Goal: Transaction & Acquisition: Purchase product/service

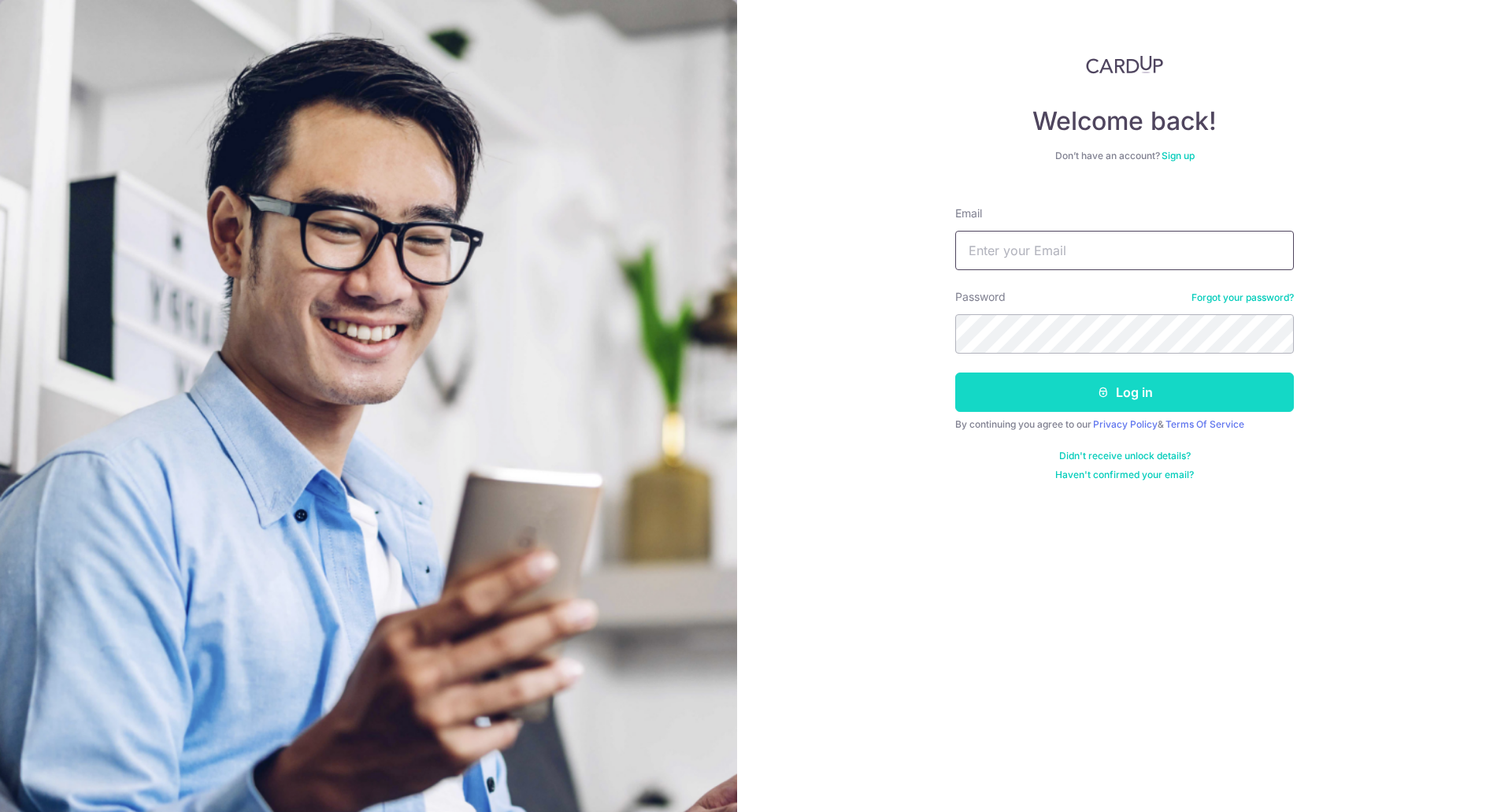
type input "drbdds@gmail.com"
click at [1096, 388] on icon "submit" at bounding box center [1103, 392] width 13 height 13
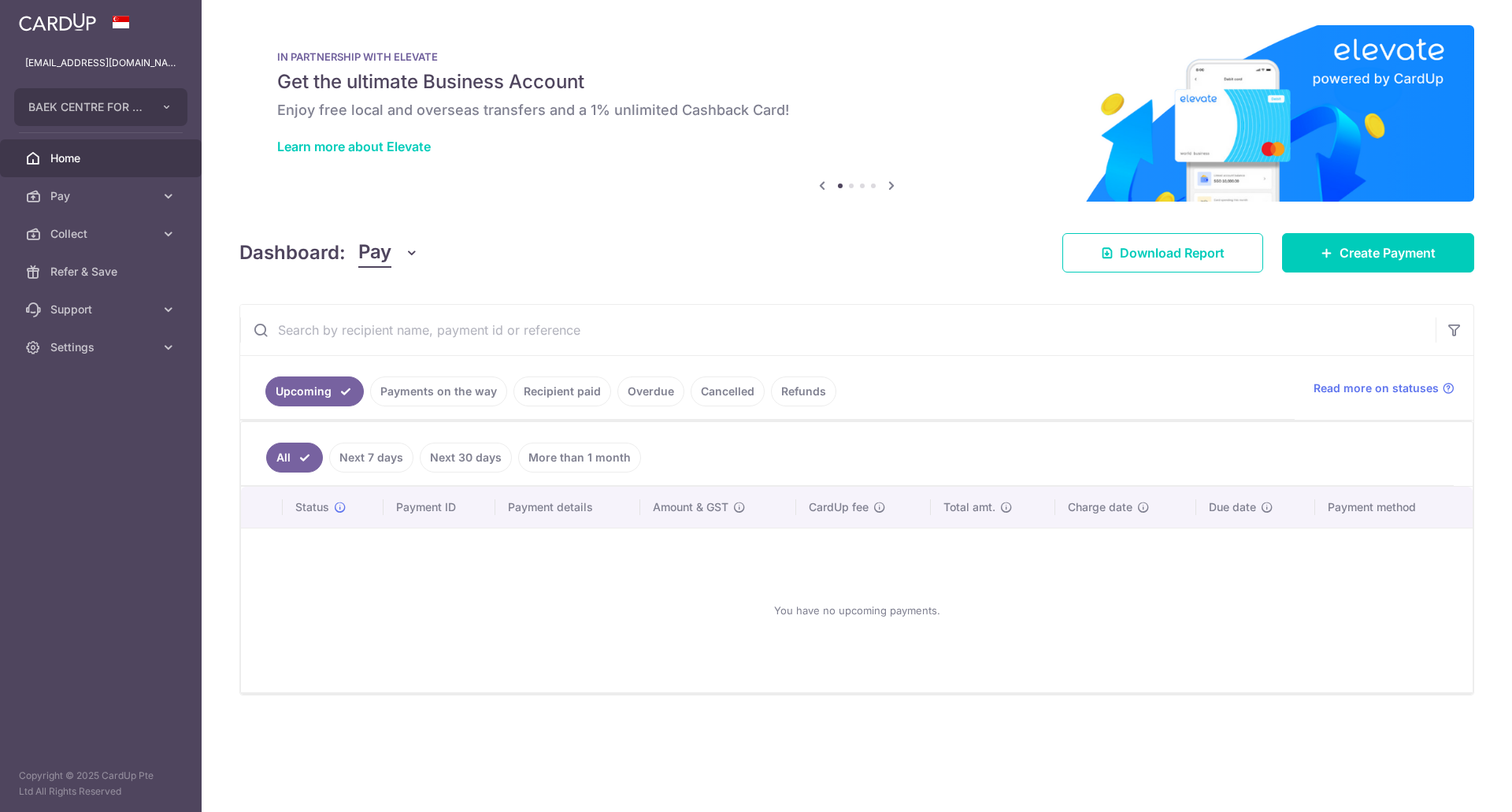
click at [535, 394] on link "Recipient paid" at bounding box center [561, 391] width 98 height 30
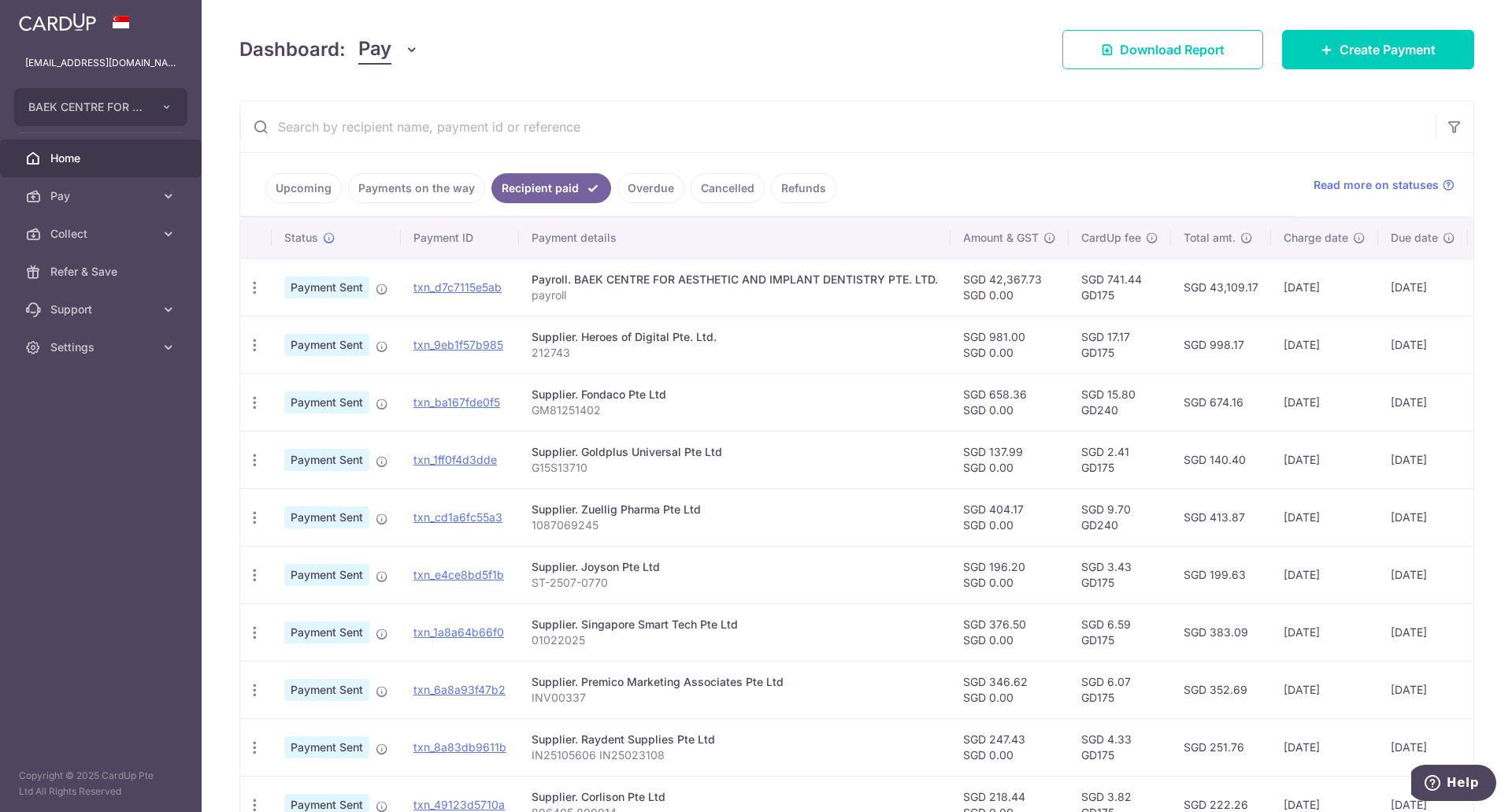
scroll to position [189, 0]
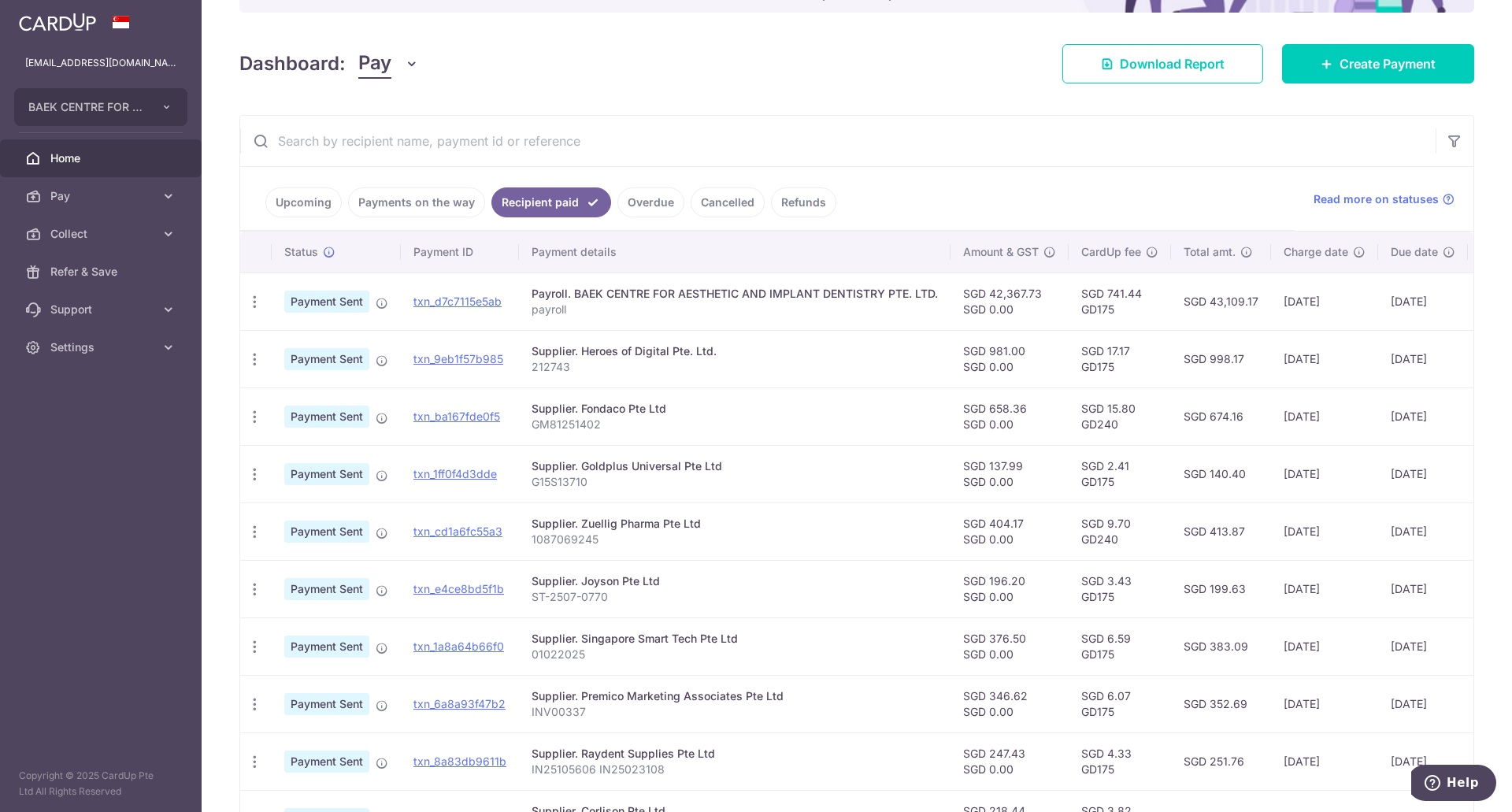
click at [715, 198] on link "Cancelled" at bounding box center [727, 202] width 74 height 30
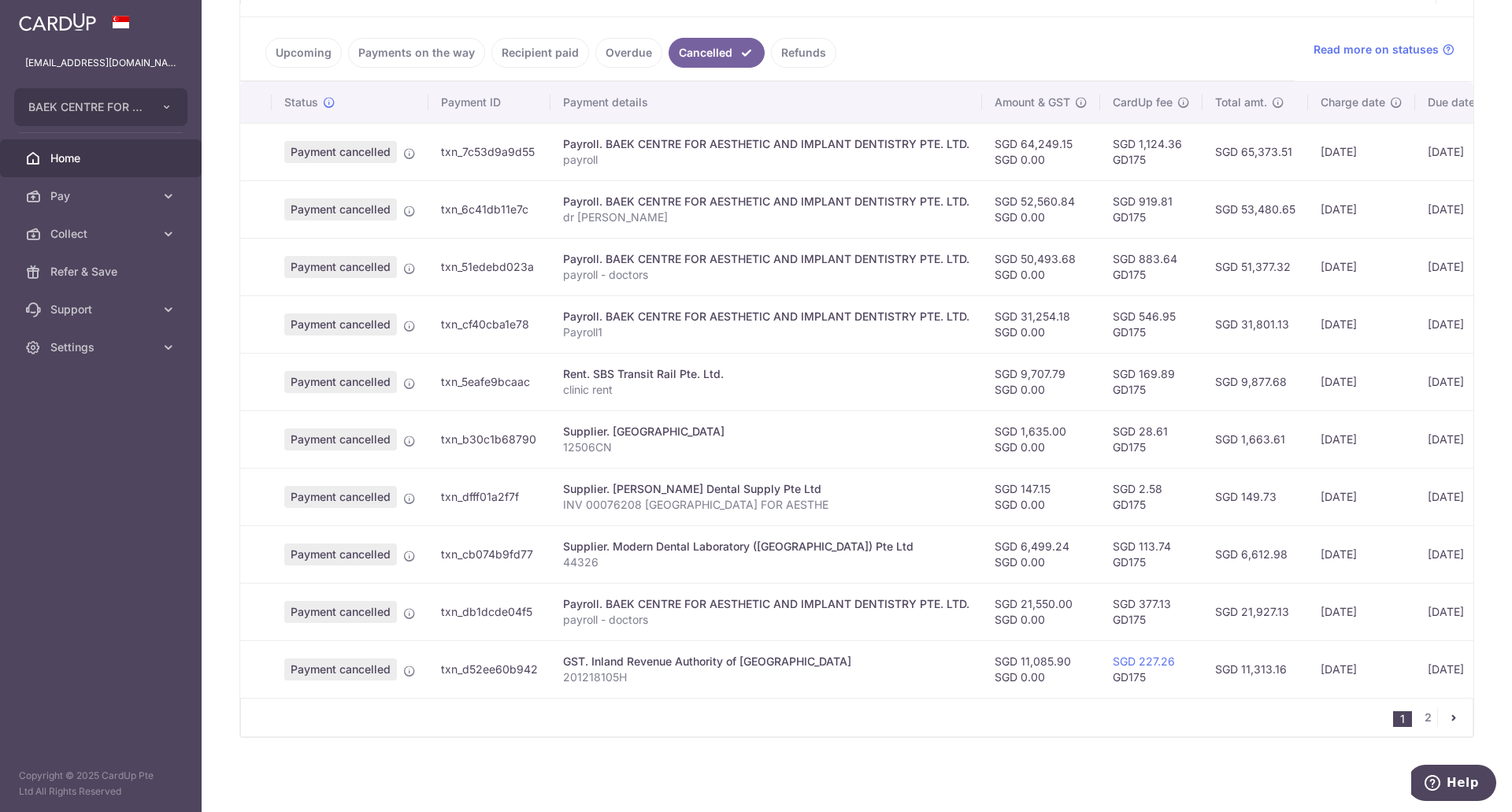
scroll to position [268, 0]
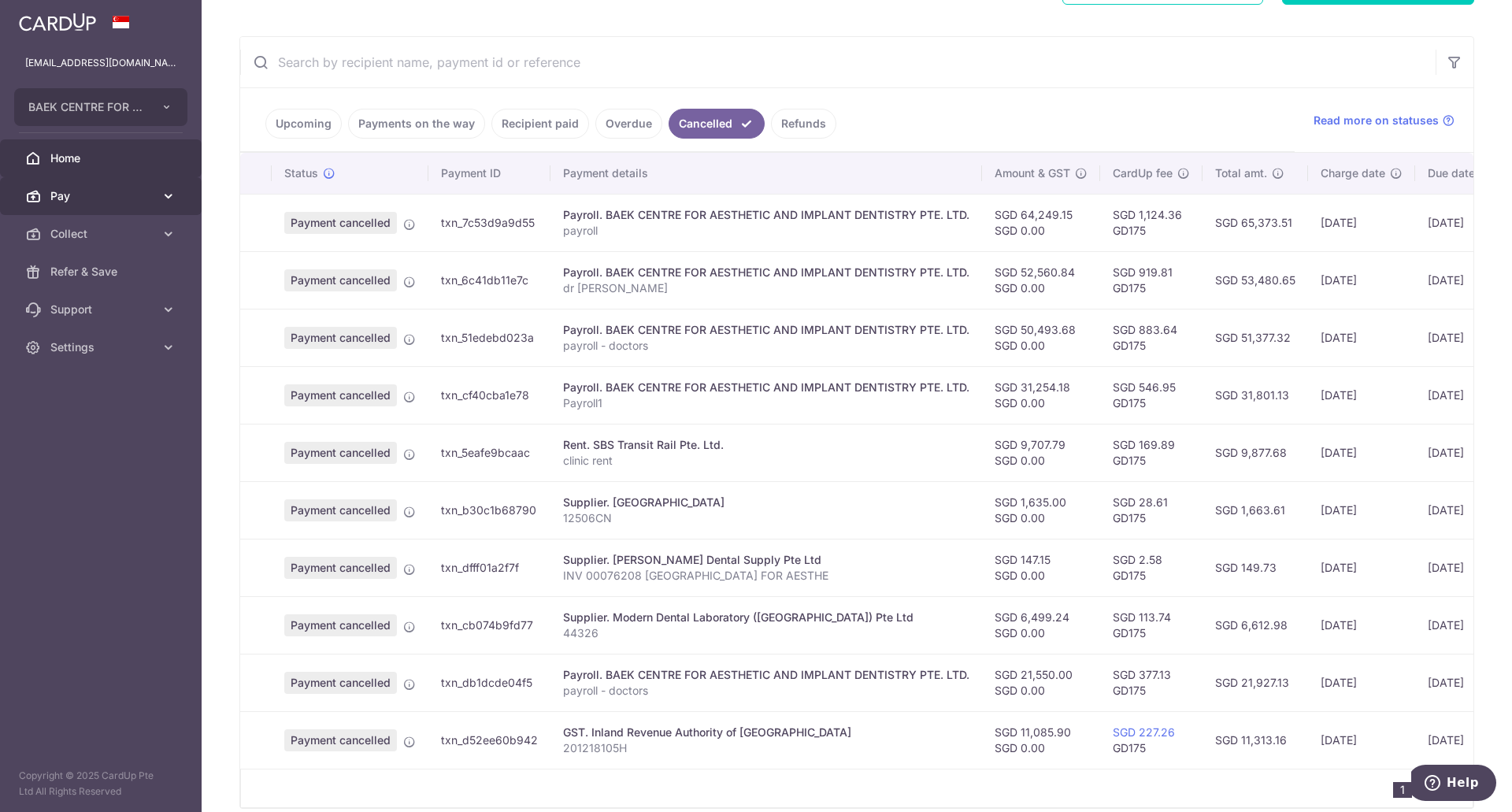
click at [95, 192] on span "Pay" at bounding box center [102, 195] width 104 height 15
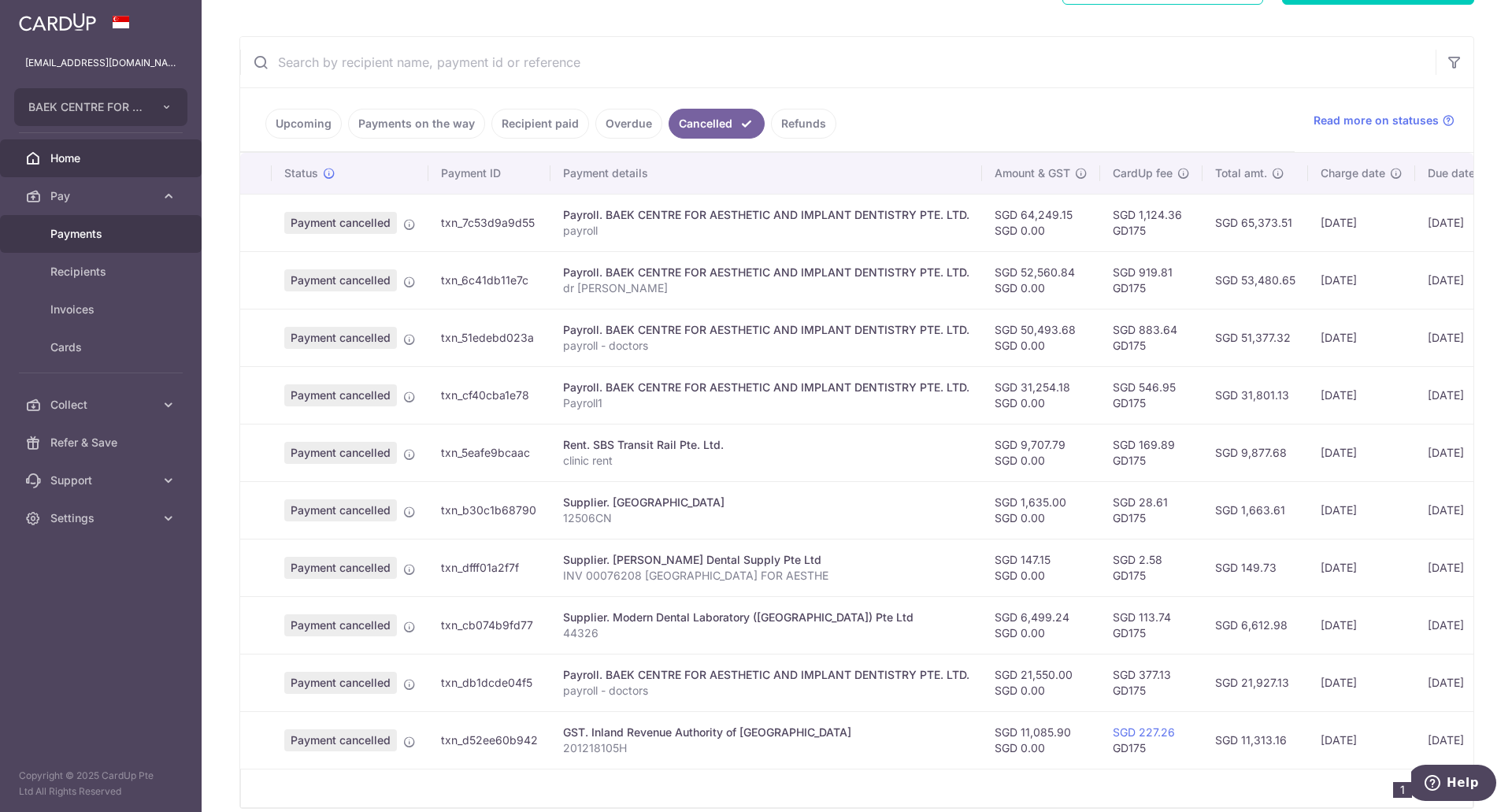
click at [132, 238] on span "Payments" at bounding box center [102, 233] width 104 height 15
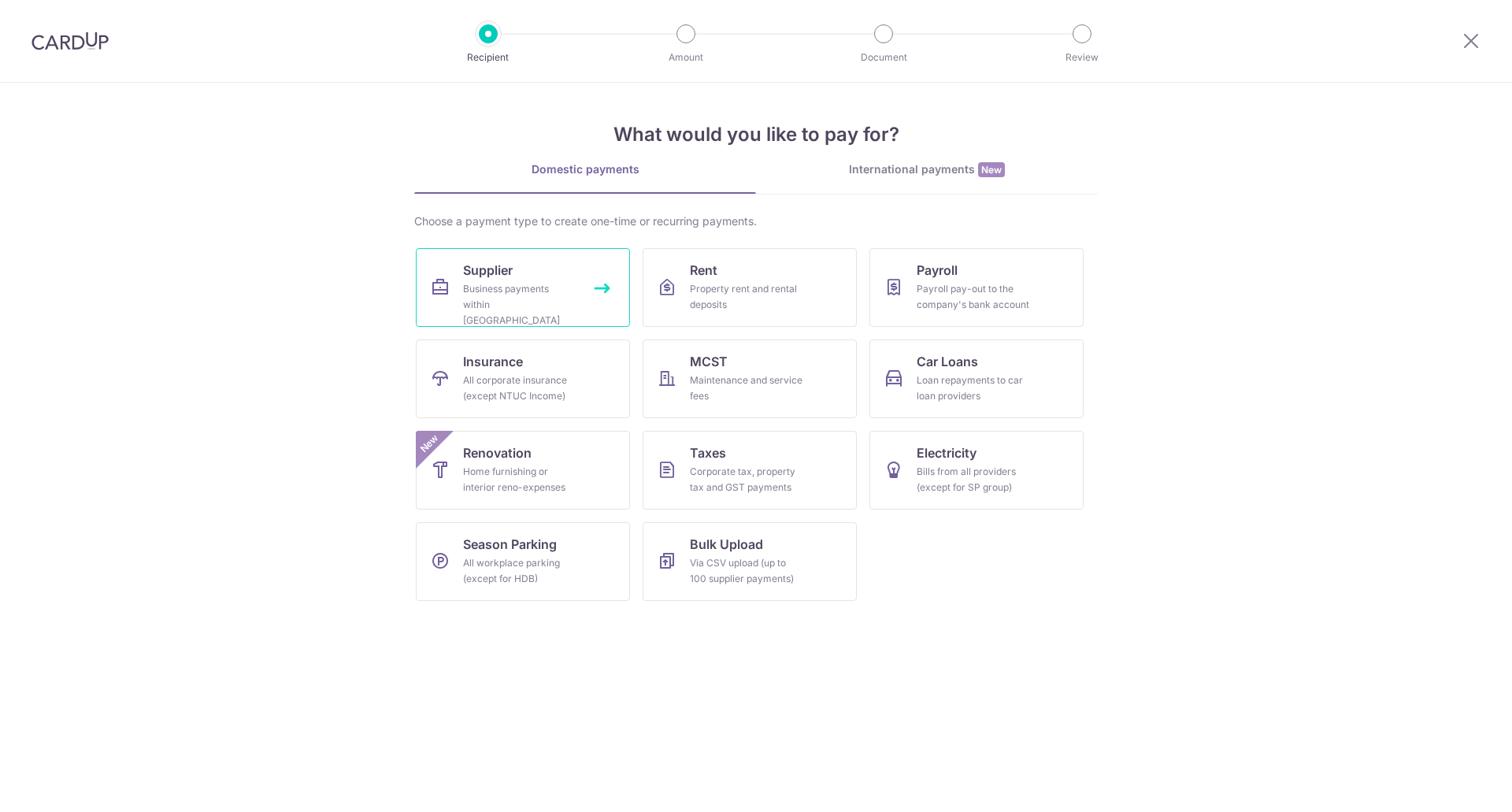
click at [606, 285] on link "Supplier Business payments within Singapore" at bounding box center [522, 287] width 214 height 78
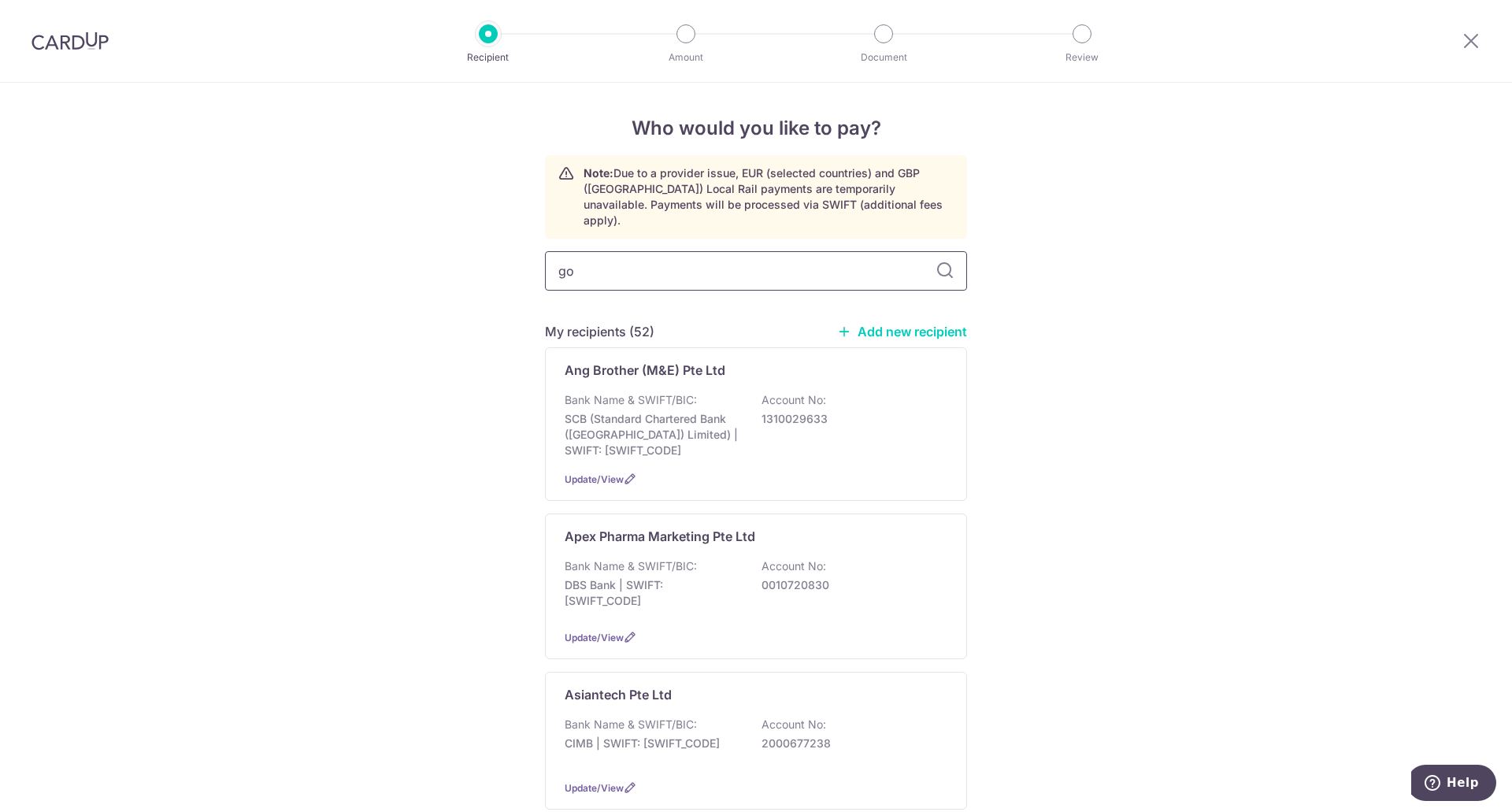
type input "goh"
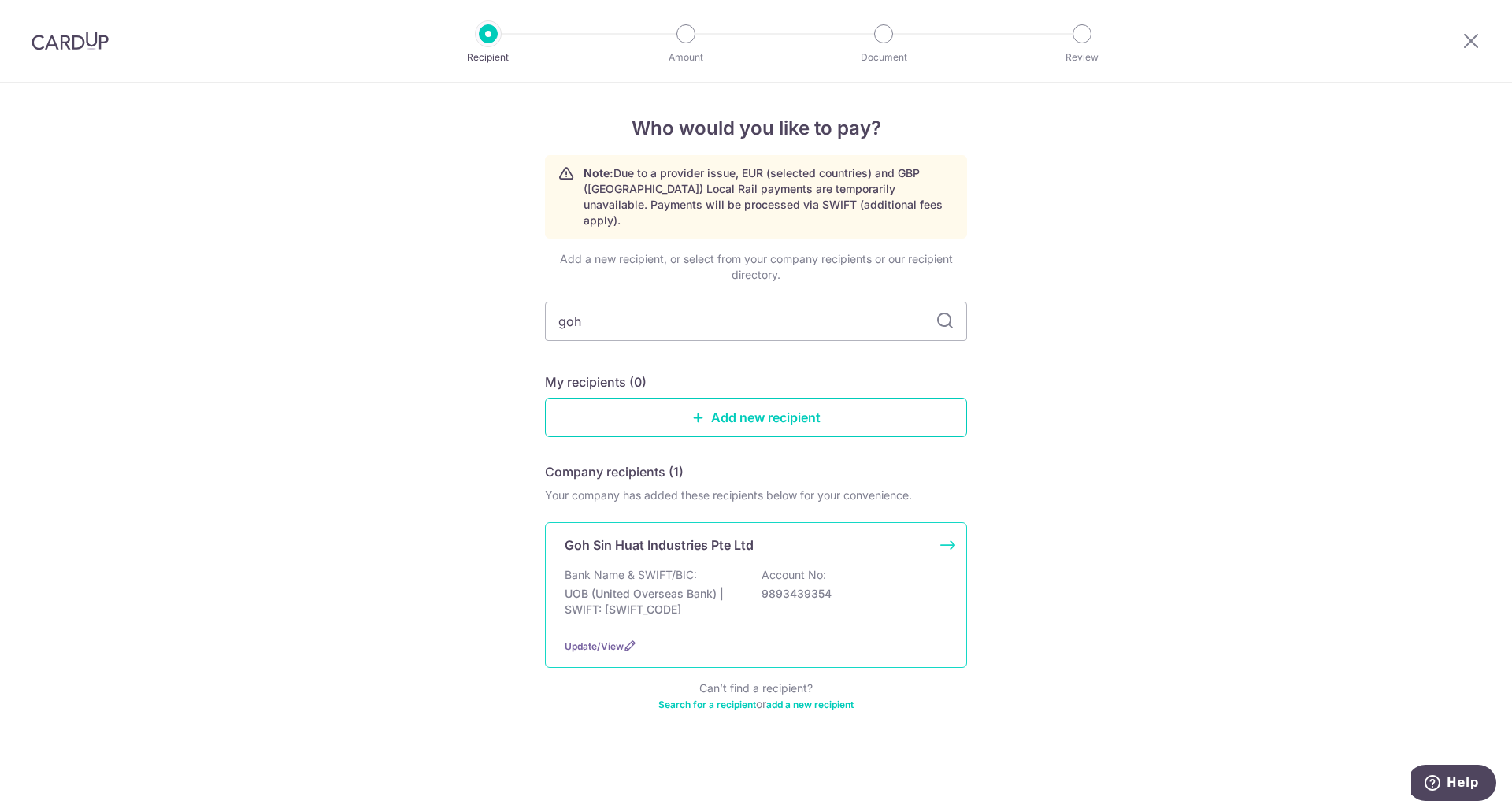
click at [946, 524] on div "Goh Sin Huat Industries Pte Ltd Bank Name & SWIFT/BIC: UOB (United Overseas Ban…" at bounding box center [756, 595] width 422 height 146
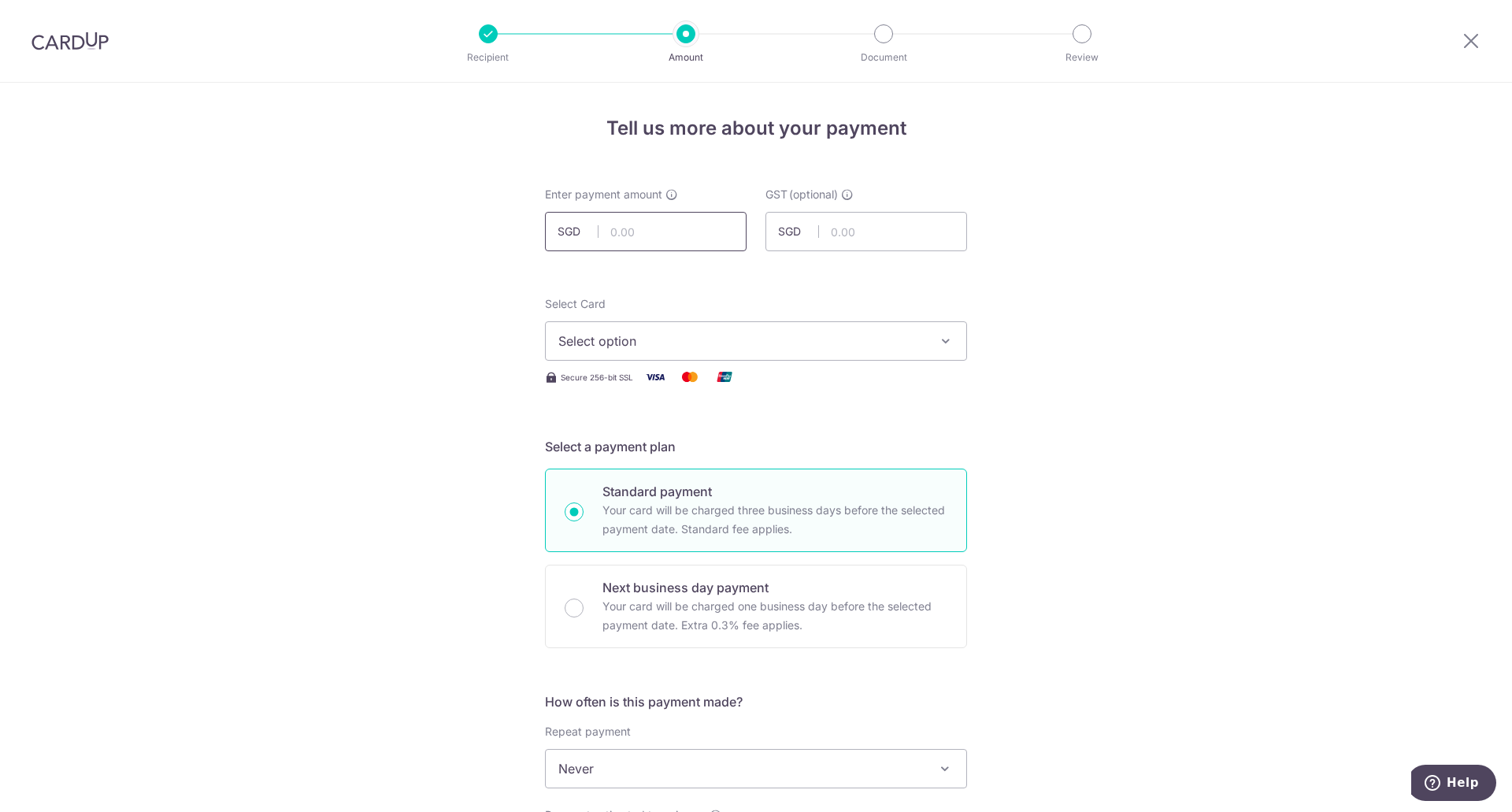
click at [662, 230] on input "text" at bounding box center [645, 231] width 201 height 39
click at [644, 224] on input "text" at bounding box center [645, 231] width 201 height 39
type input "353.50"
click at [668, 346] on span "Select option" at bounding box center [741, 341] width 367 height 19
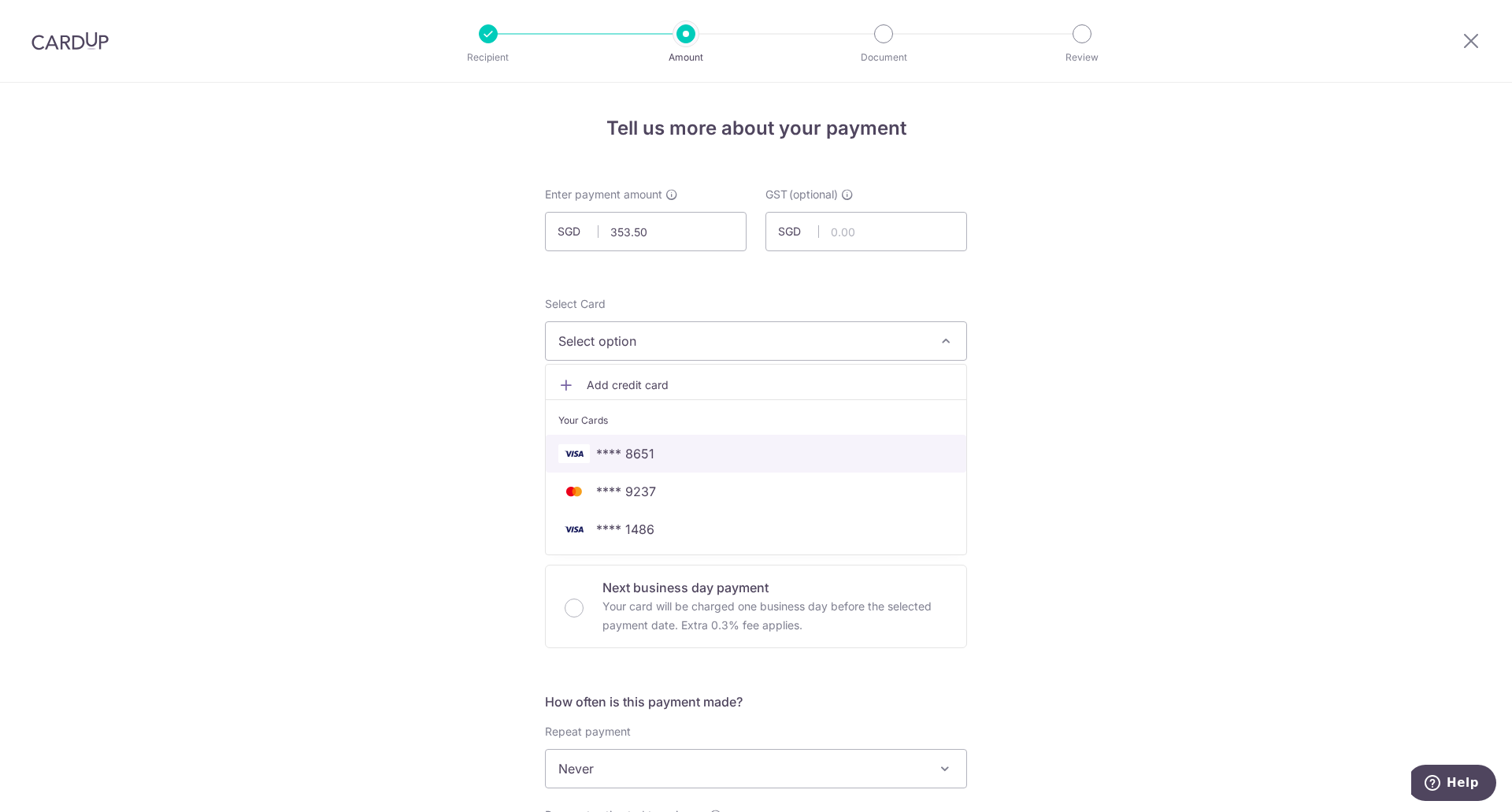
click at [648, 462] on span "**** 8651" at bounding box center [625, 453] width 58 height 19
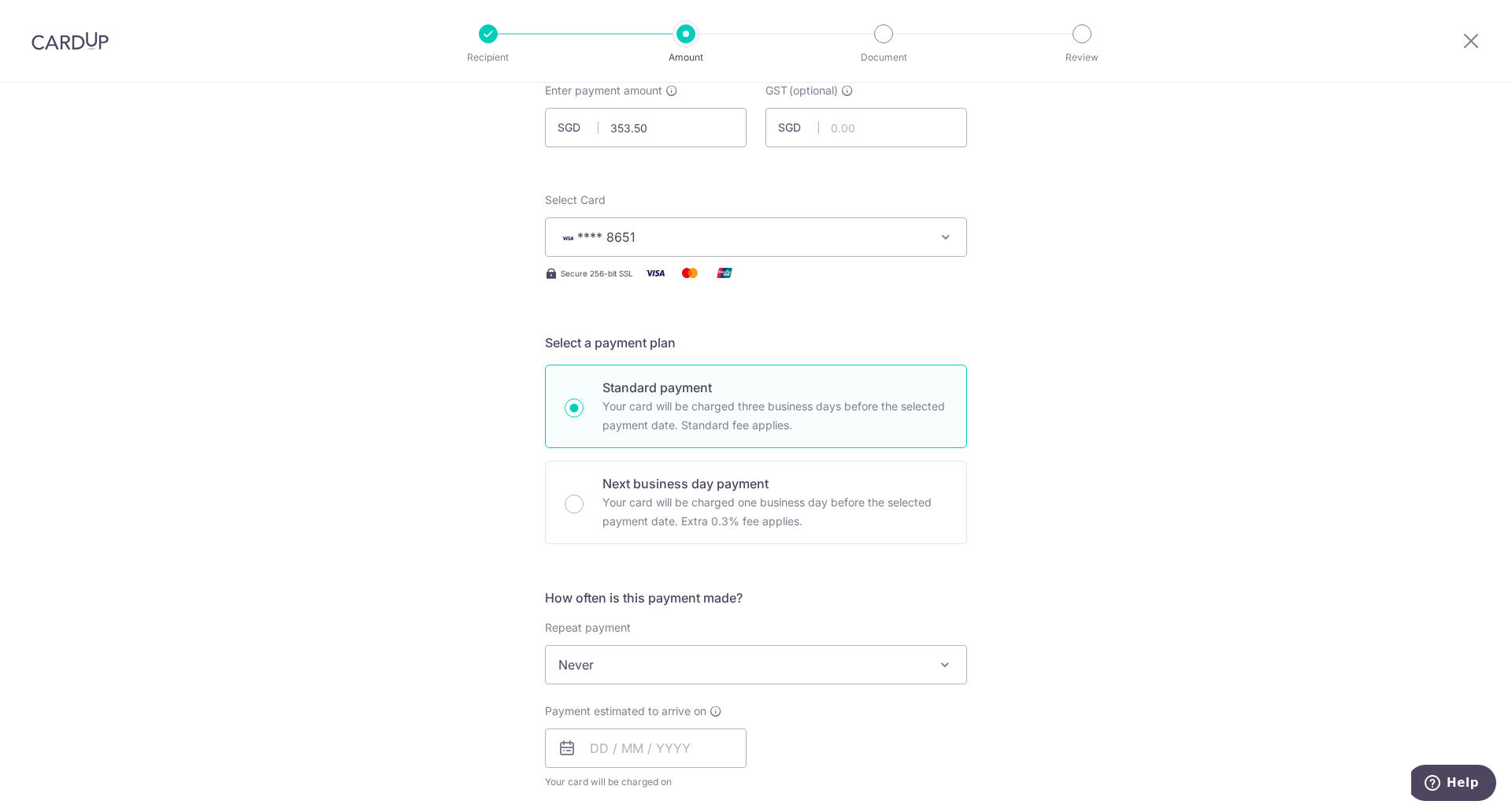
scroll to position [315, 0]
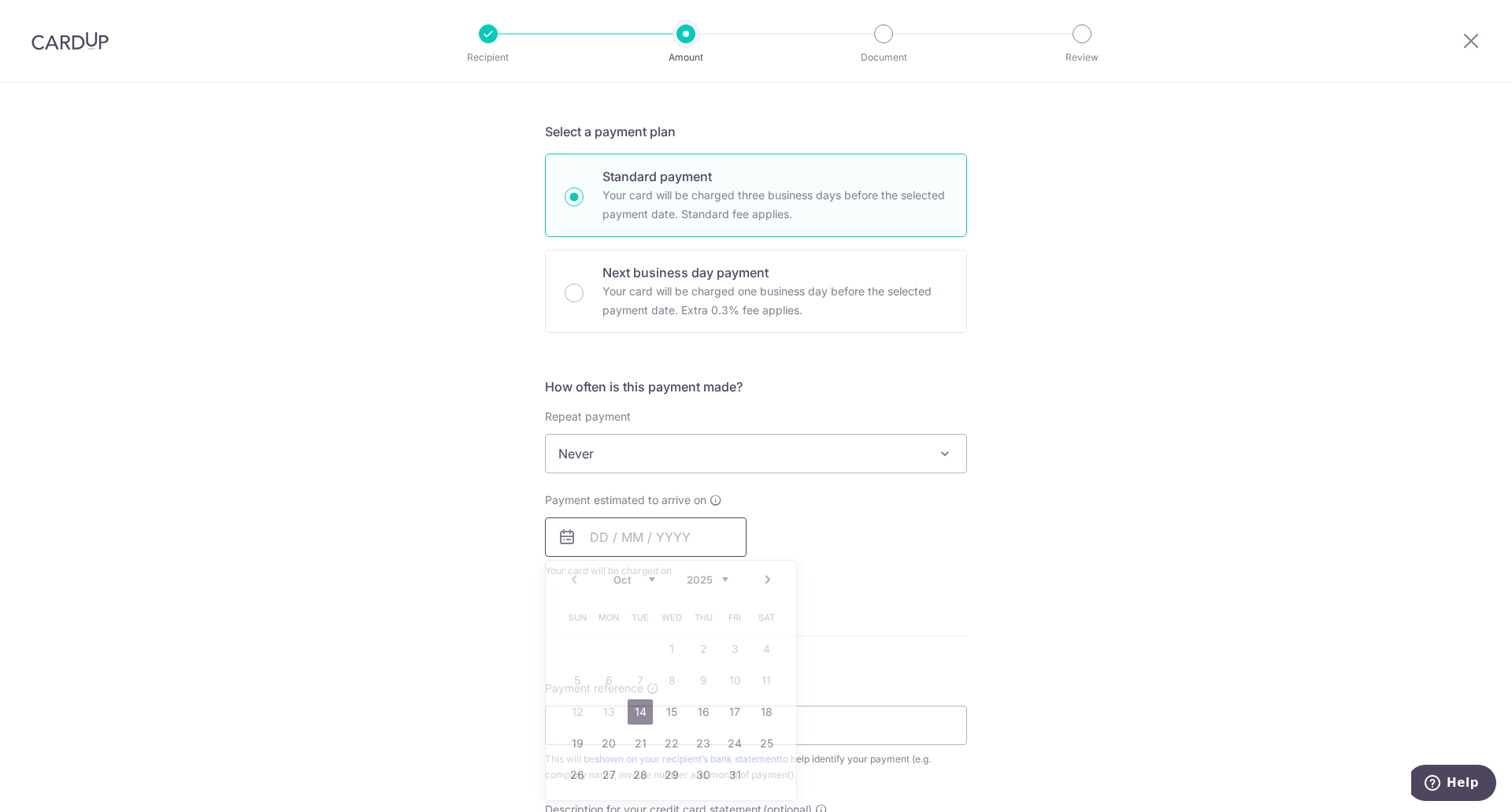
click at [653, 529] on input "text" at bounding box center [645, 537] width 201 height 39
click at [636, 713] on link "14" at bounding box center [640, 712] width 26 height 26
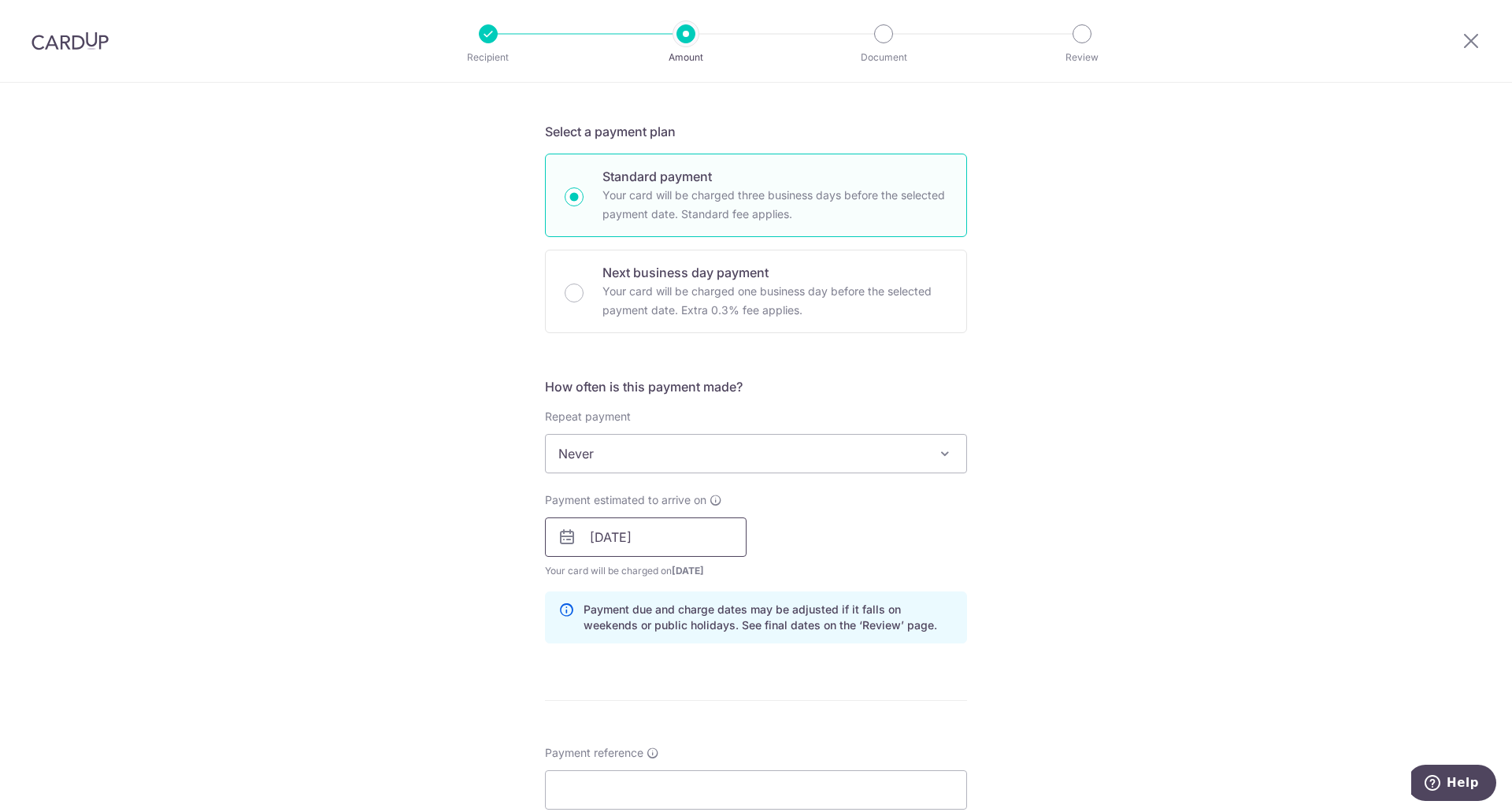
click at [662, 540] on input "14/10/2025" at bounding box center [645, 537] width 201 height 39
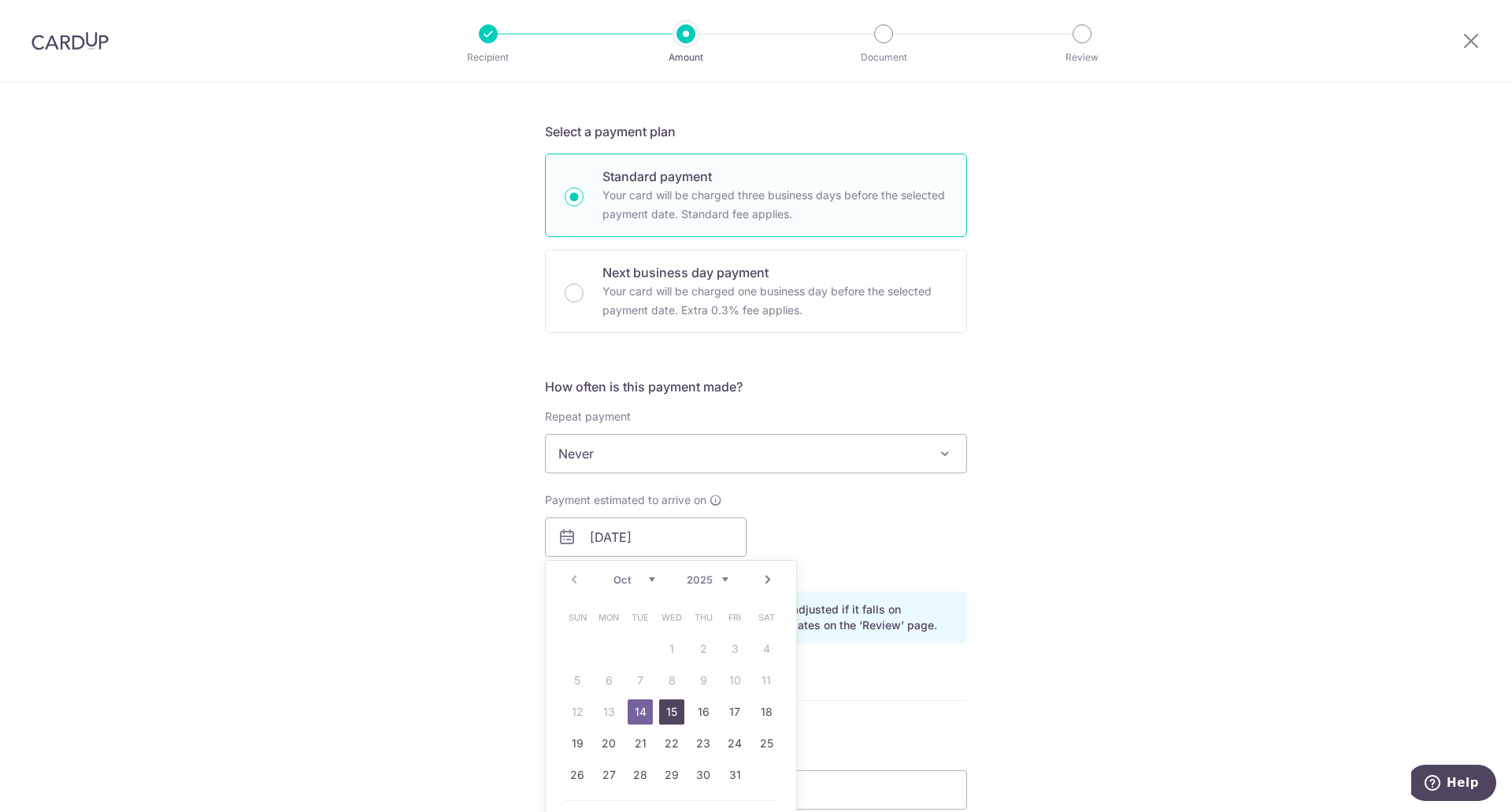
click at [672, 705] on link "15" at bounding box center [672, 712] width 26 height 26
type input "[DATE]"
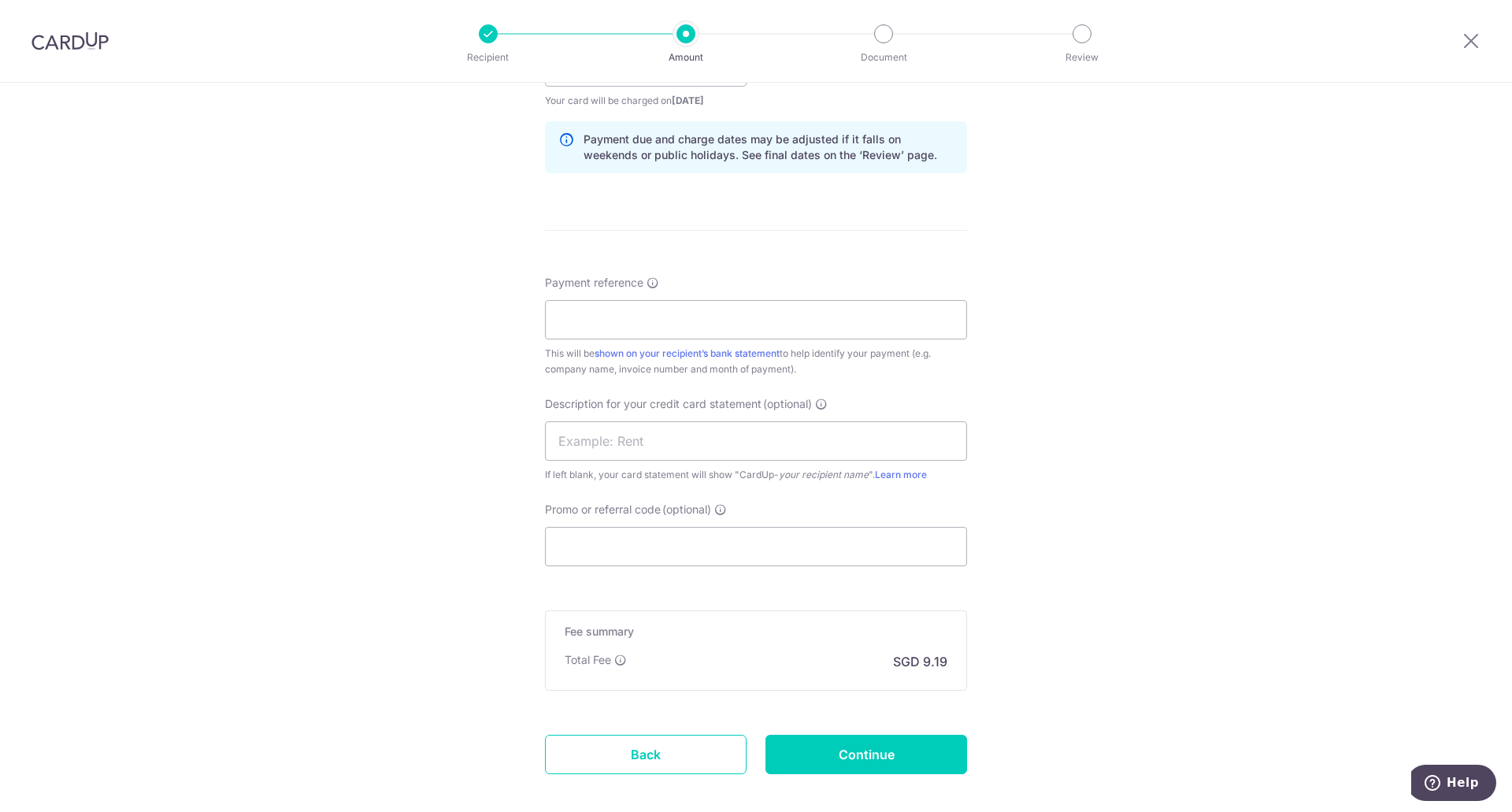
scroll to position [787, 0]
click at [772, 314] on input "Payment reference" at bounding box center [756, 317] width 422 height 39
type input "Garden Dental C00266"
click at [715, 550] on input "Promo or referral code (optional)" at bounding box center [756, 543] width 422 height 39
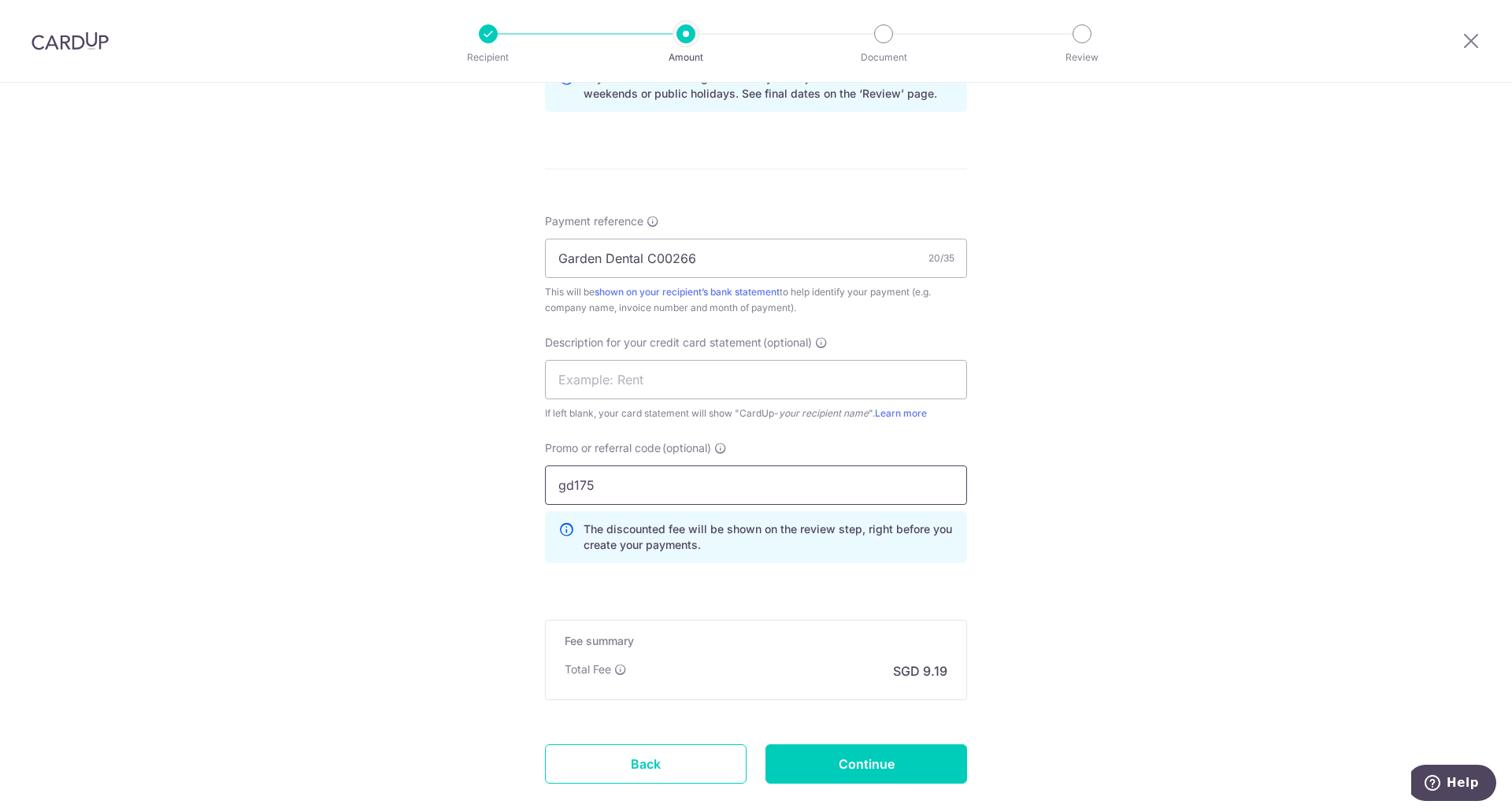
scroll to position [936, 0]
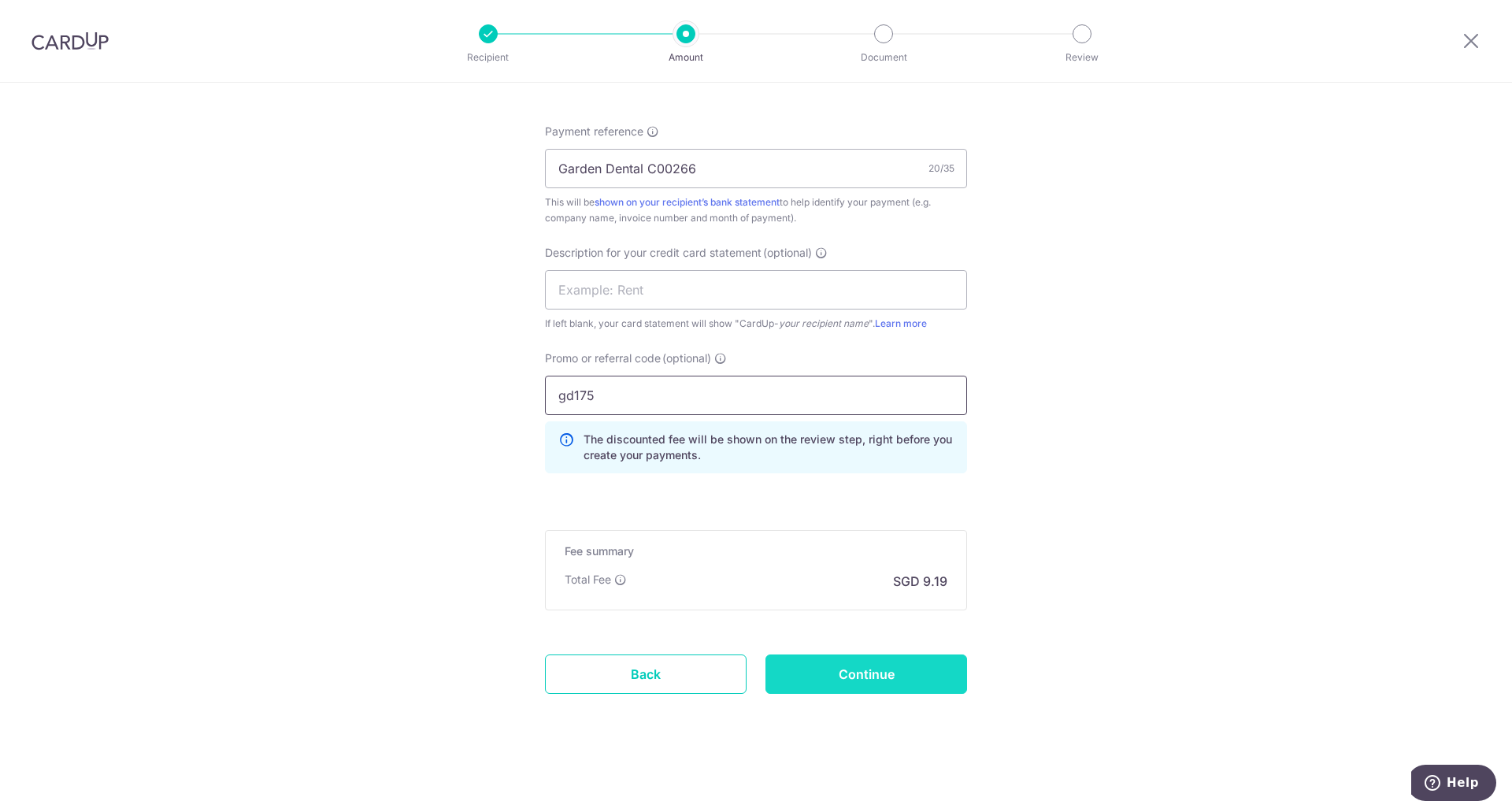
type input "gd175"
click at [859, 674] on input "Continue" at bounding box center [866, 673] width 201 height 39
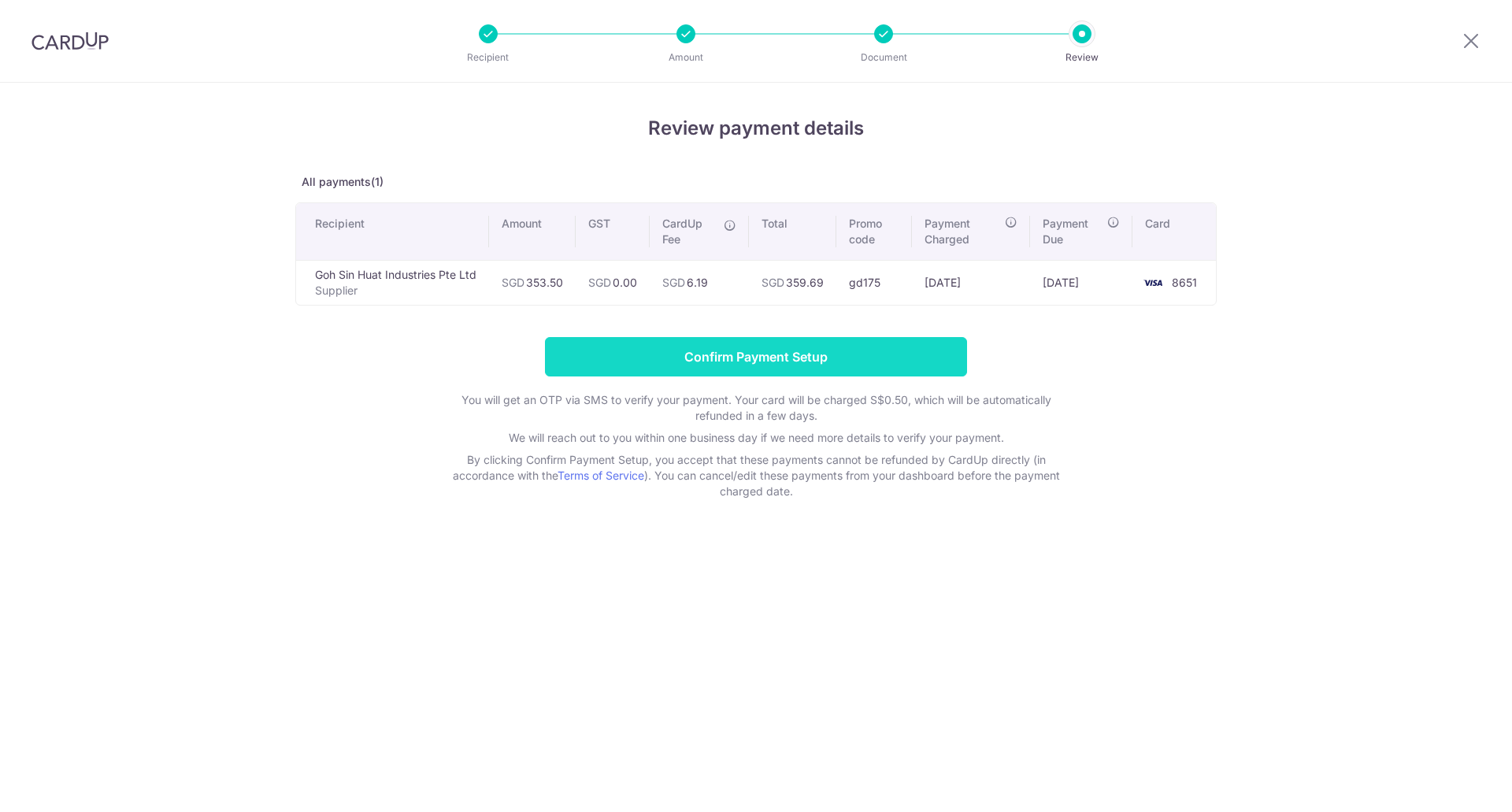
click at [763, 355] on input "Confirm Payment Setup" at bounding box center [756, 356] width 422 height 39
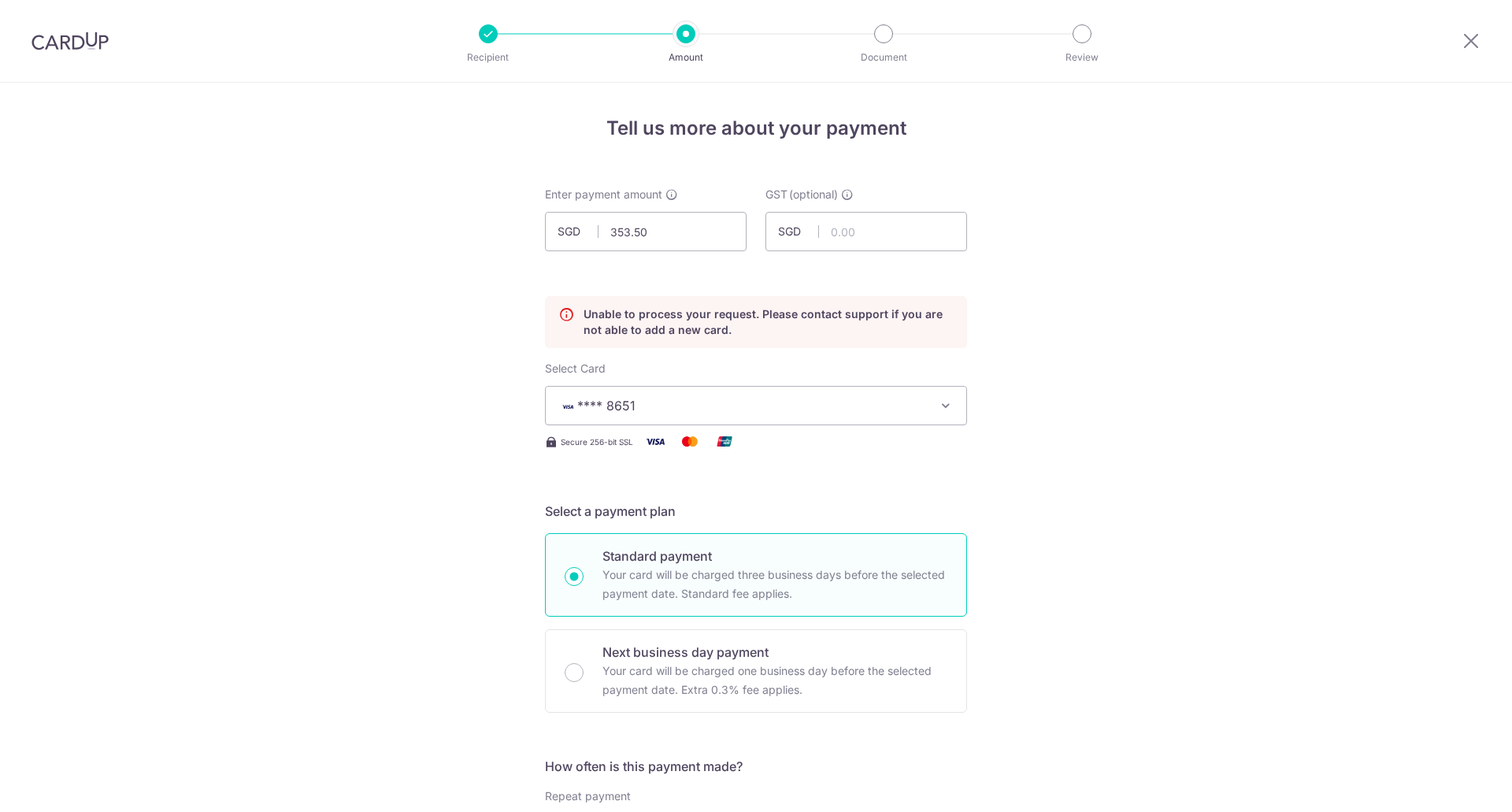
scroll to position [213, 0]
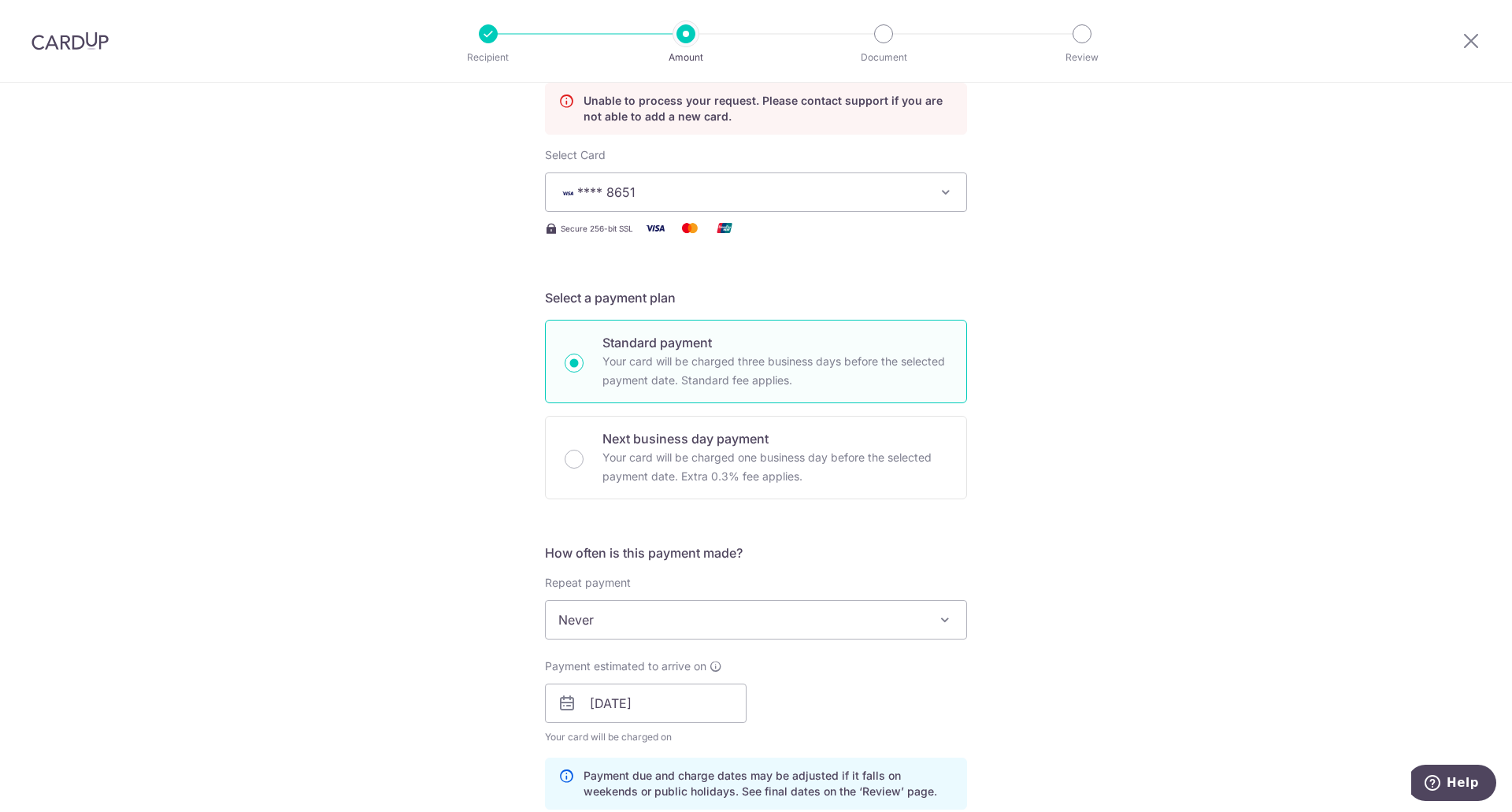
click at [944, 187] on icon "button" at bounding box center [945, 191] width 15 height 15
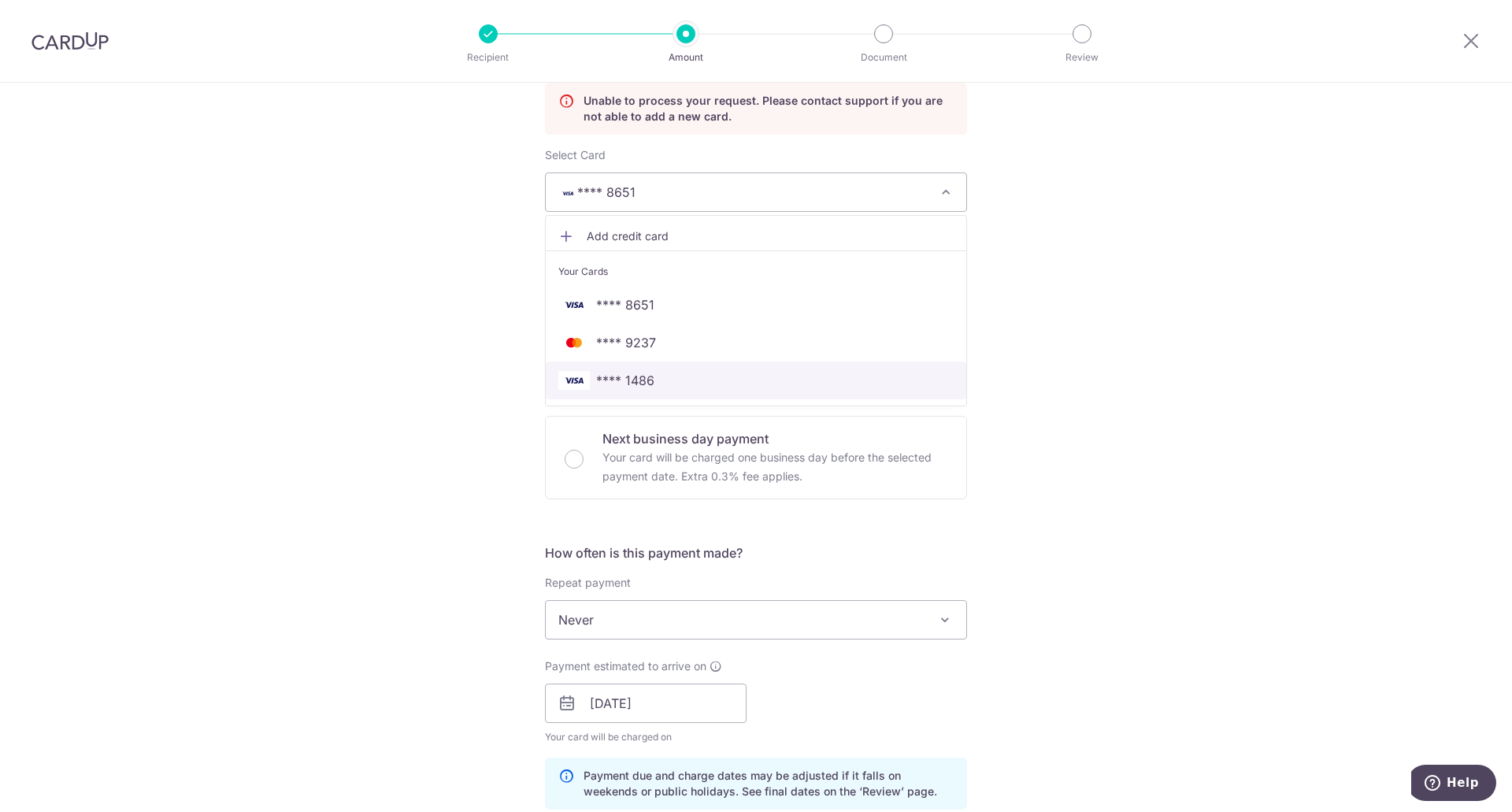
click at [663, 371] on span "**** 1486" at bounding box center [756, 380] width 396 height 19
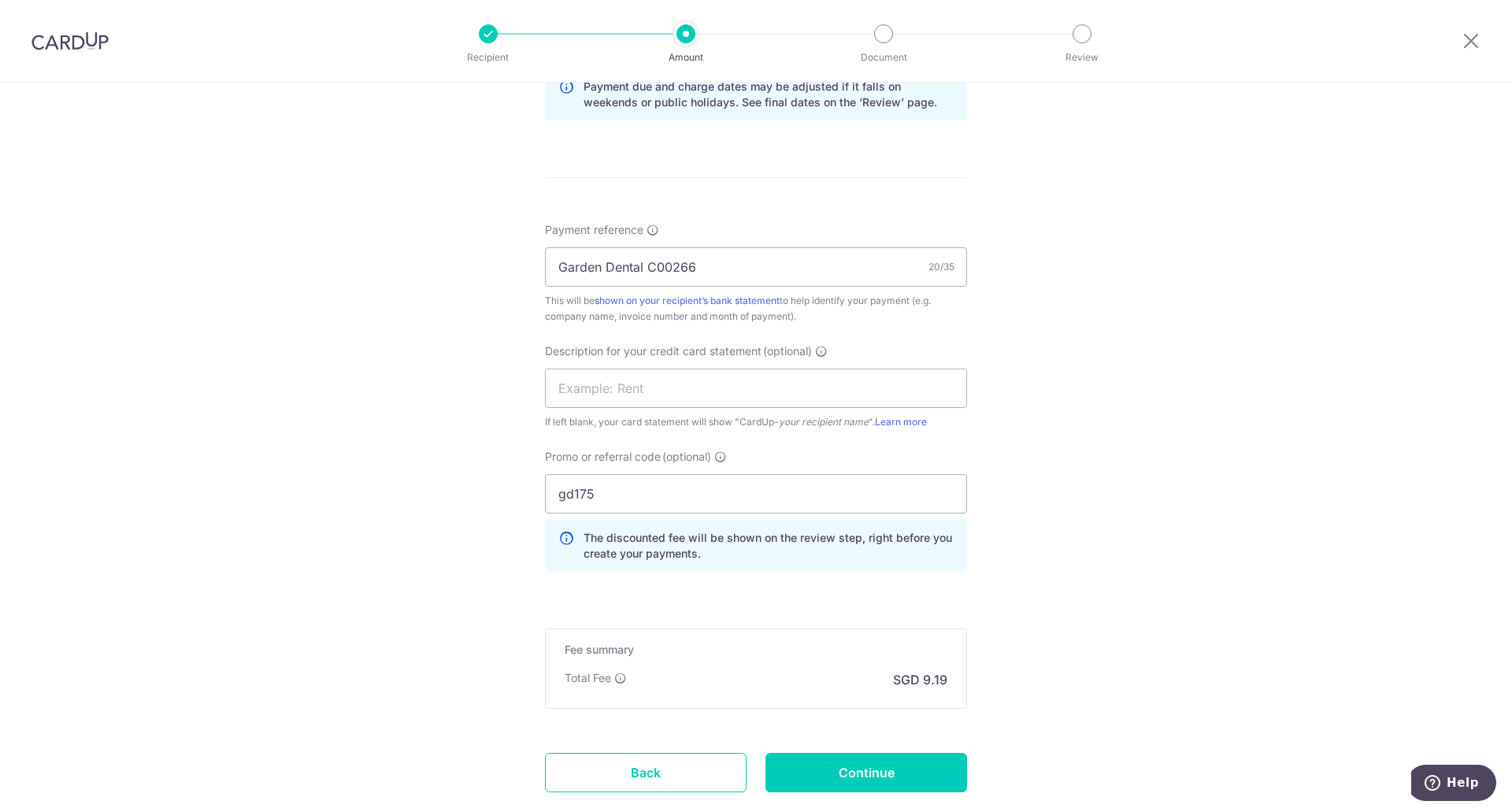
scroll to position [1001, 0]
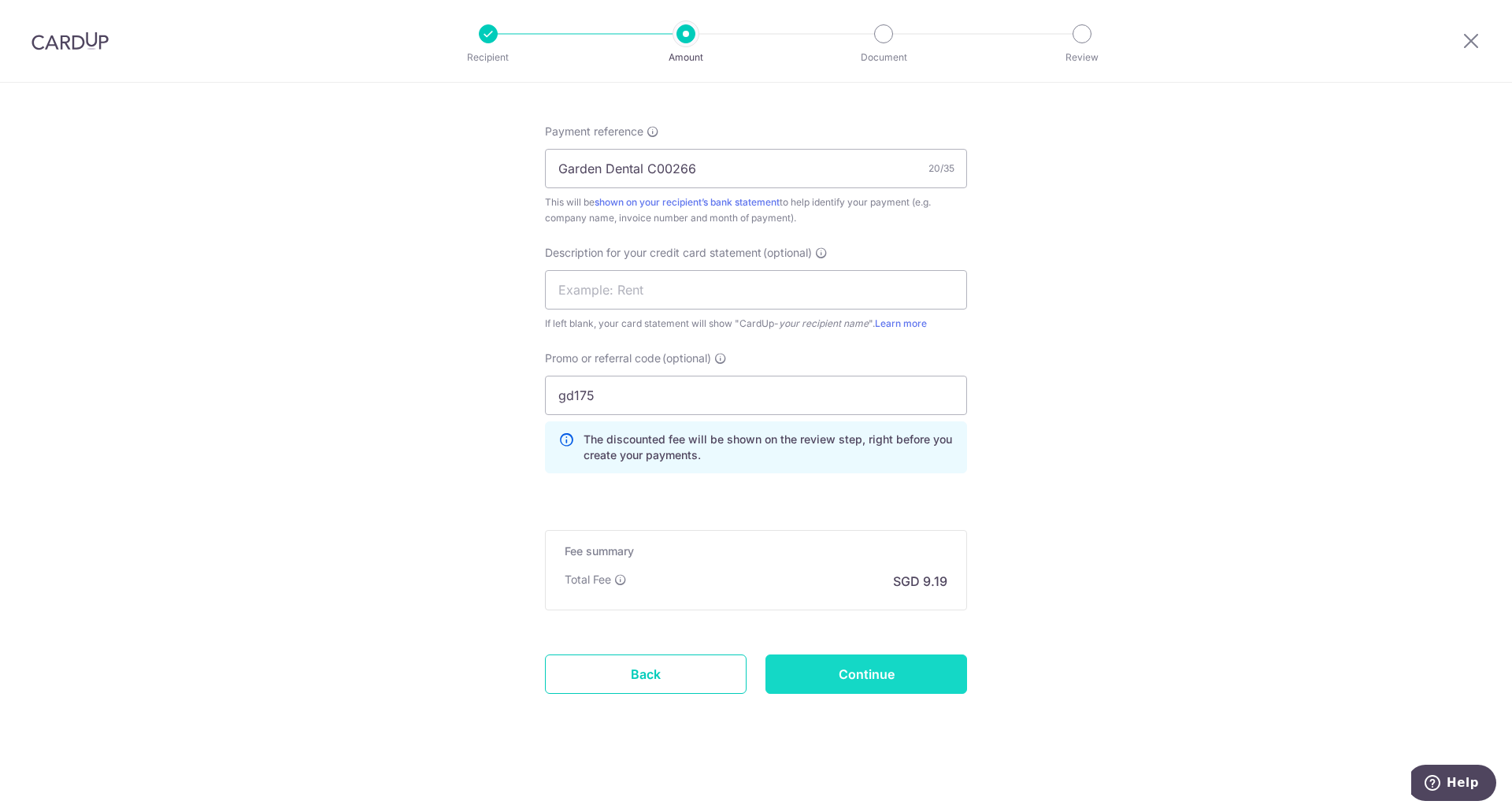
click at [861, 680] on input "Continue" at bounding box center [866, 673] width 201 height 39
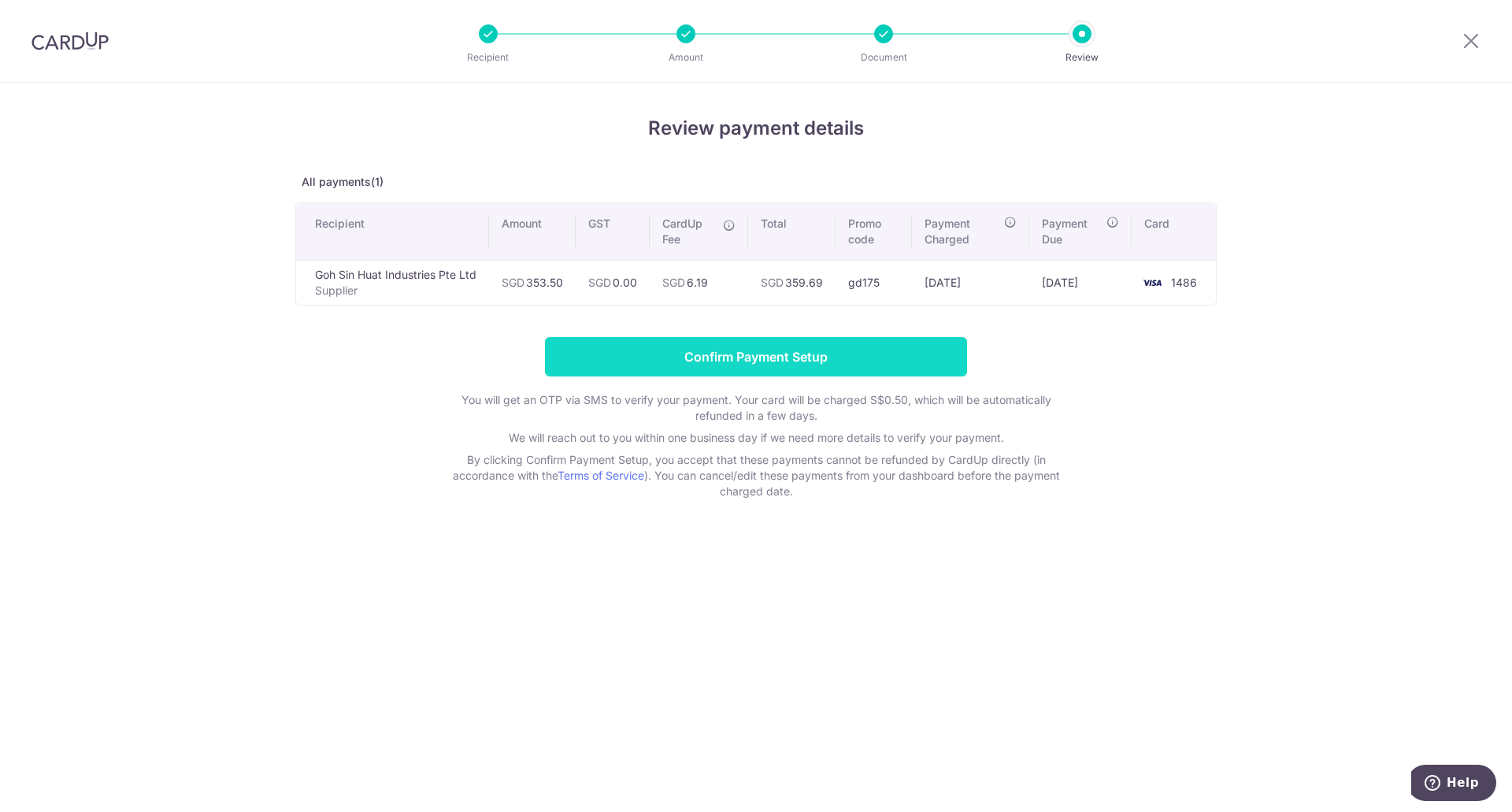
click at [727, 362] on input "Confirm Payment Setup" at bounding box center [756, 356] width 422 height 39
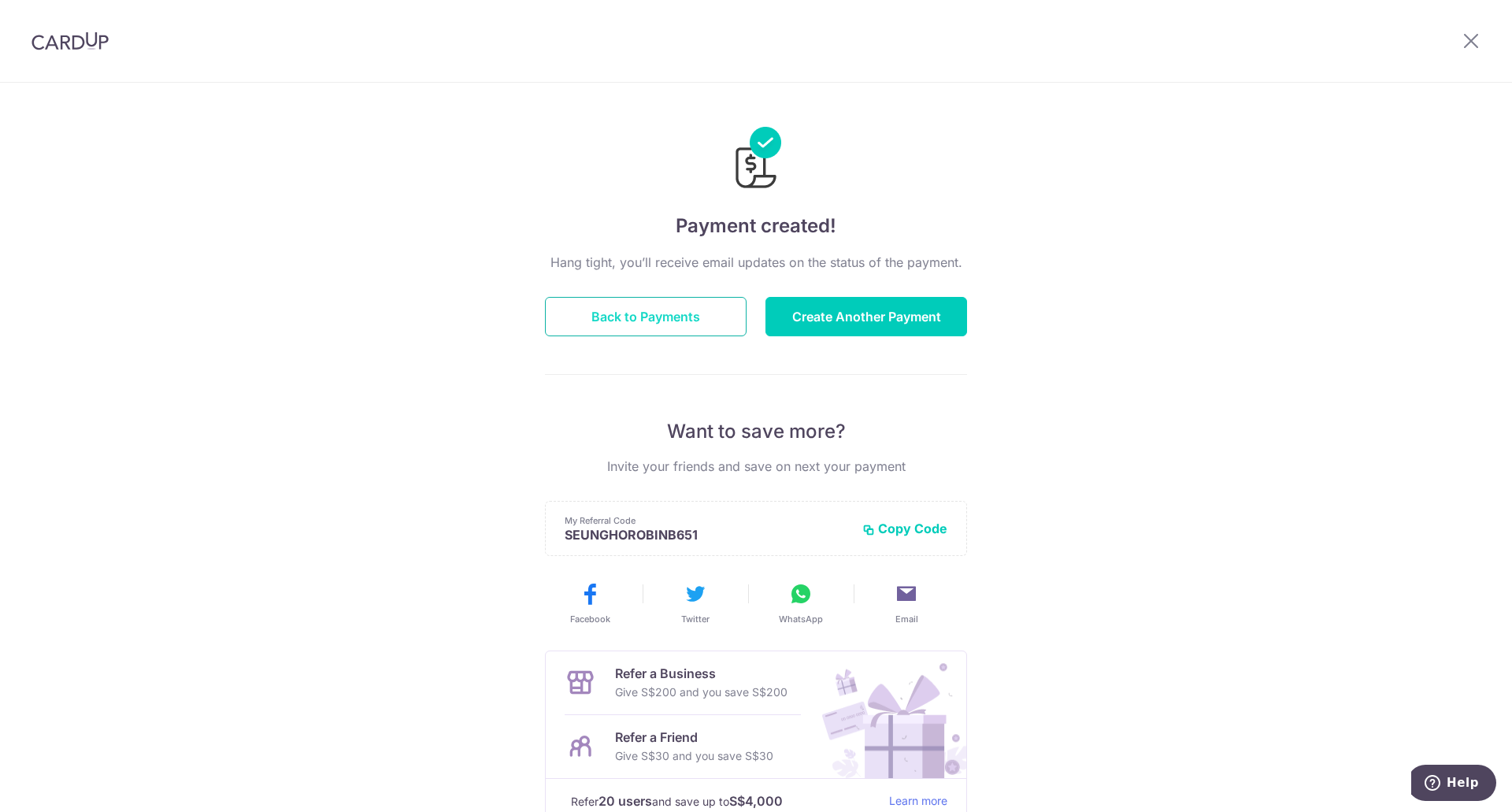
click at [619, 314] on button "Back to Payments" at bounding box center [645, 316] width 201 height 39
